Goal: Navigation & Orientation: Go to known website

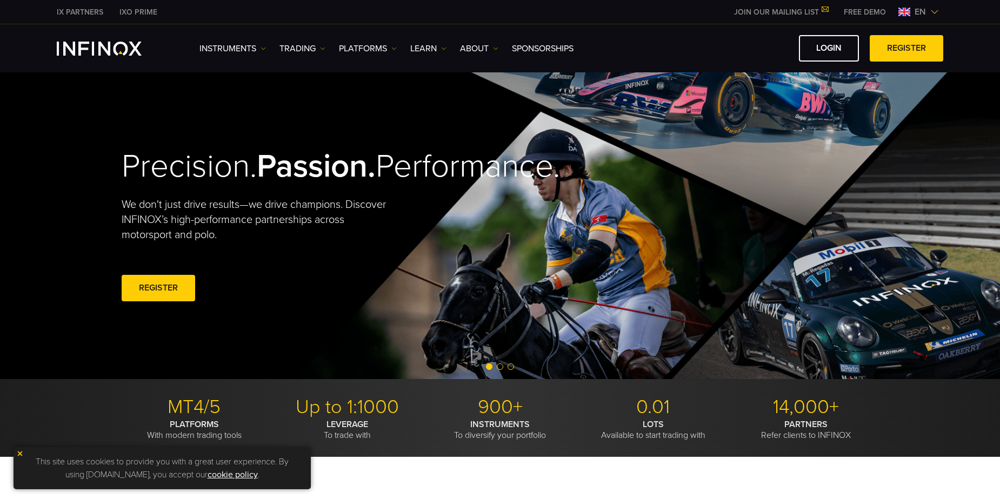
click at [907, 18] on div "IX PARTNERS IXO PRIME JOIN OUR MAILING LIST Never Miss a Trading Opportunity wi…" at bounding box center [500, 12] width 886 height 24
click at [907, 12] on img at bounding box center [904, 12] width 12 height 9
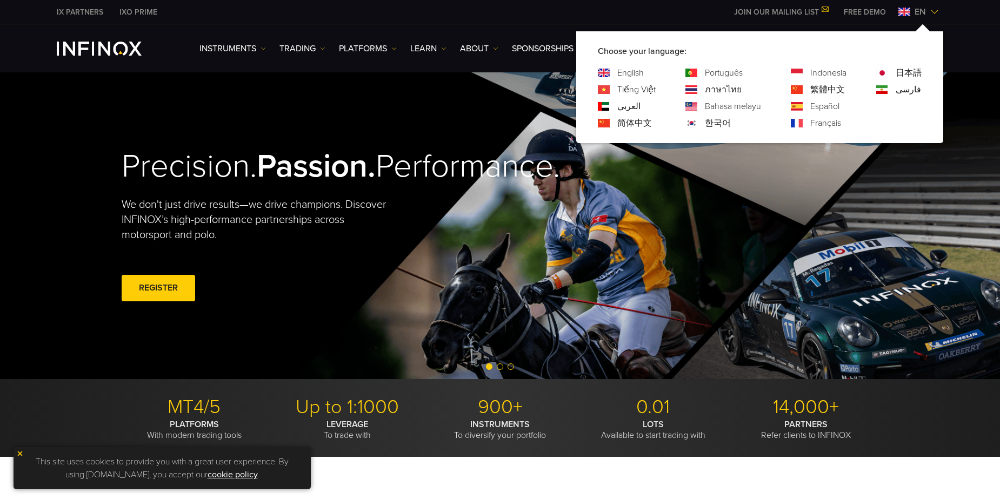
click at [693, 122] on img at bounding box center [691, 123] width 12 height 9
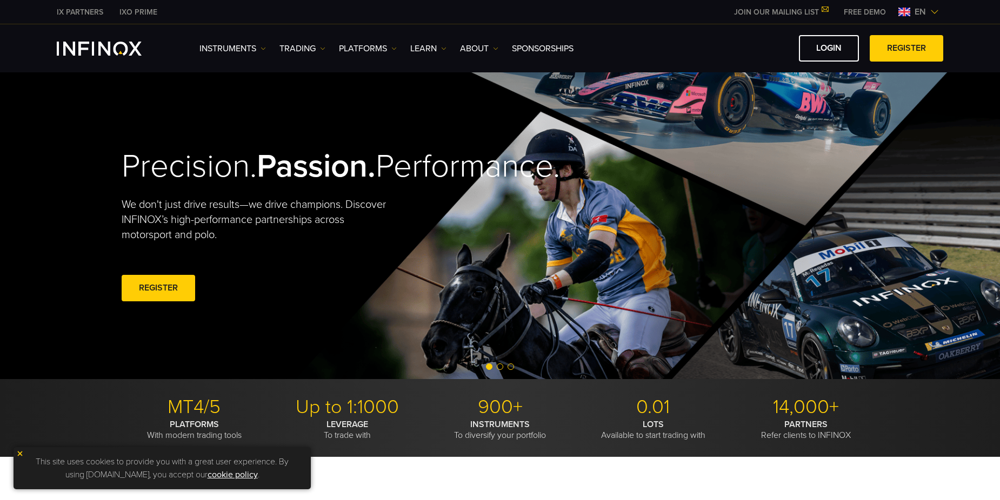
click at [908, 13] on img at bounding box center [904, 12] width 12 height 9
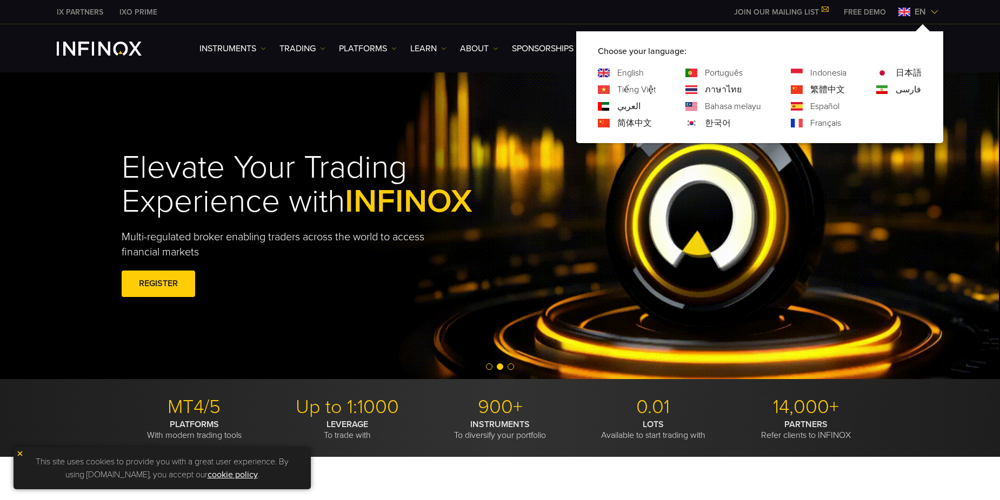
click at [710, 123] on link "한국어" at bounding box center [718, 123] width 26 height 13
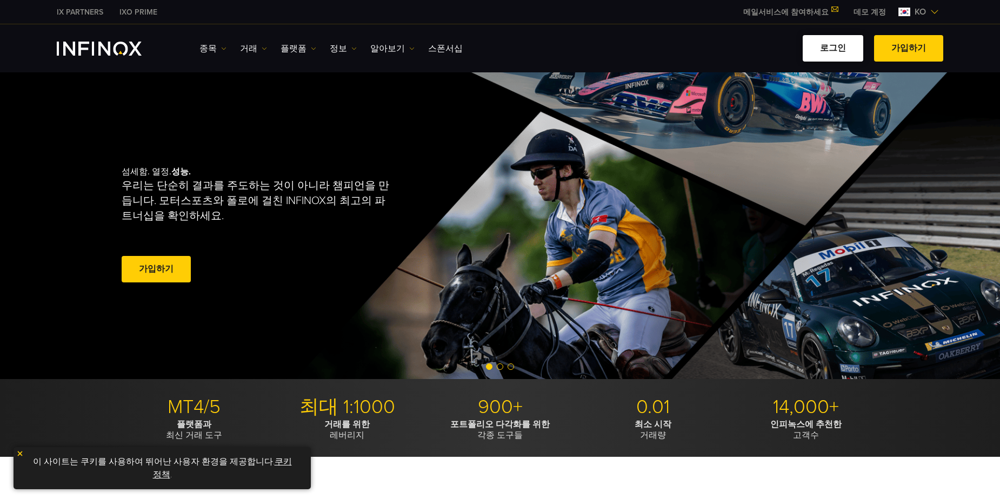
click at [845, 50] on link "로그인" at bounding box center [832, 48] width 61 height 26
